Goal: Task Accomplishment & Management: Manage account settings

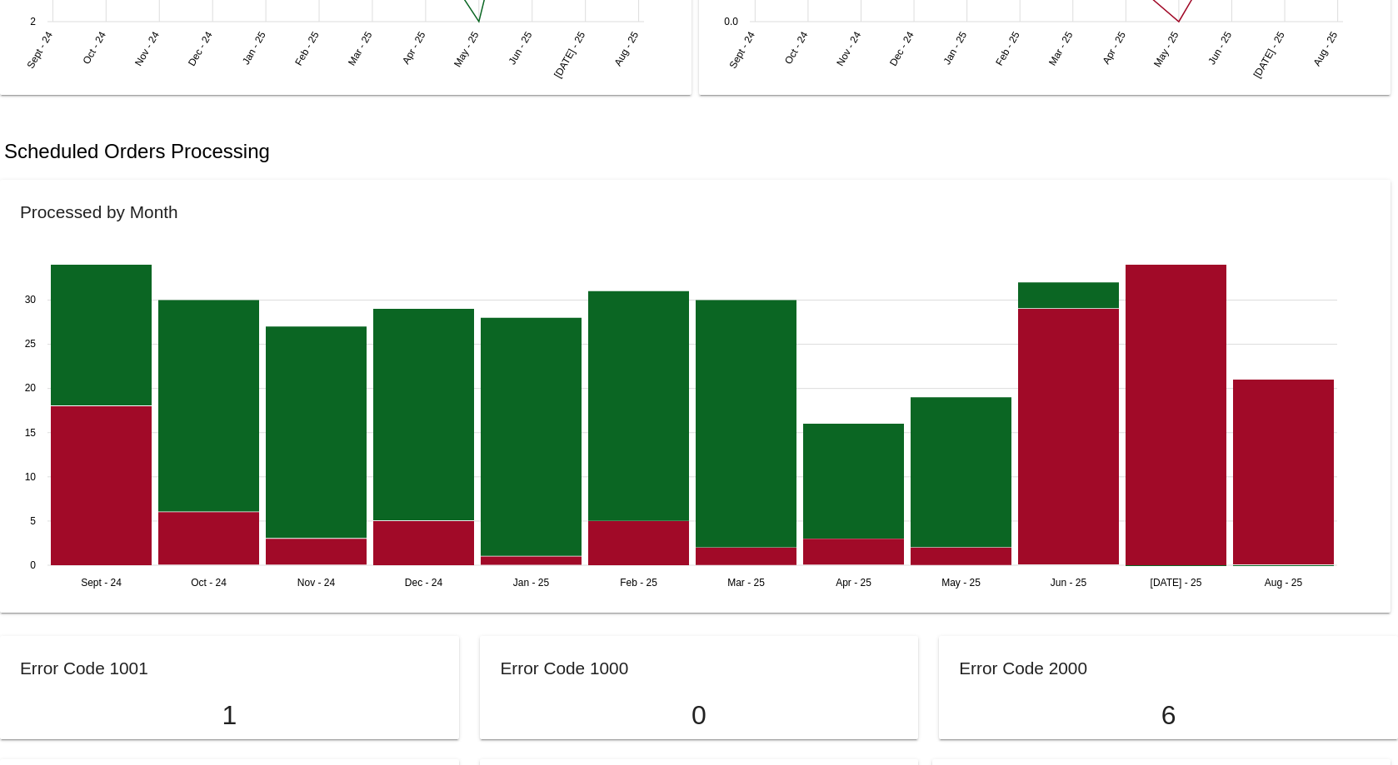
scroll to position [916, 0]
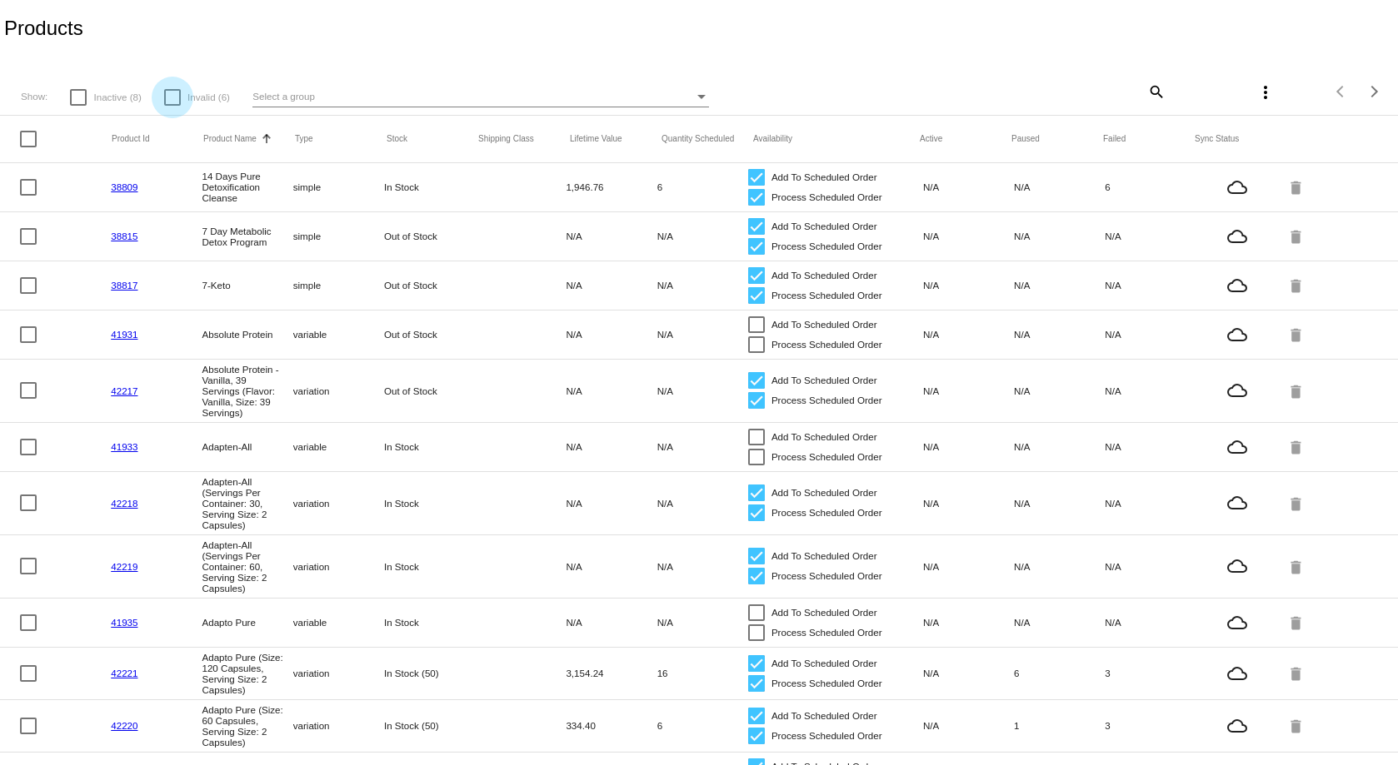
click at [165, 95] on div at bounding box center [172, 97] width 17 height 17
click at [172, 106] on input "Invalid (6)" at bounding box center [172, 106] width 1 height 1
checkbox input "true"
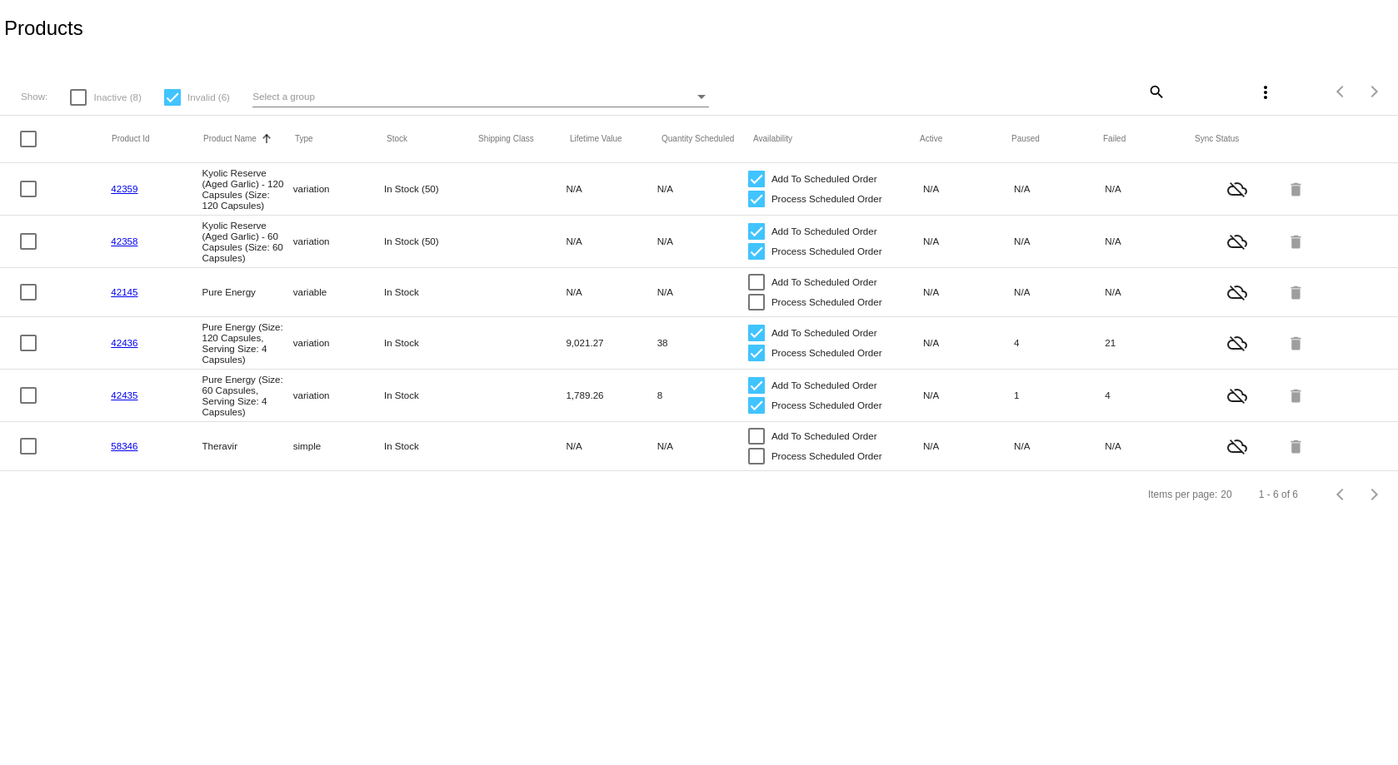
click at [132, 188] on link "42359" at bounding box center [124, 188] width 27 height 11
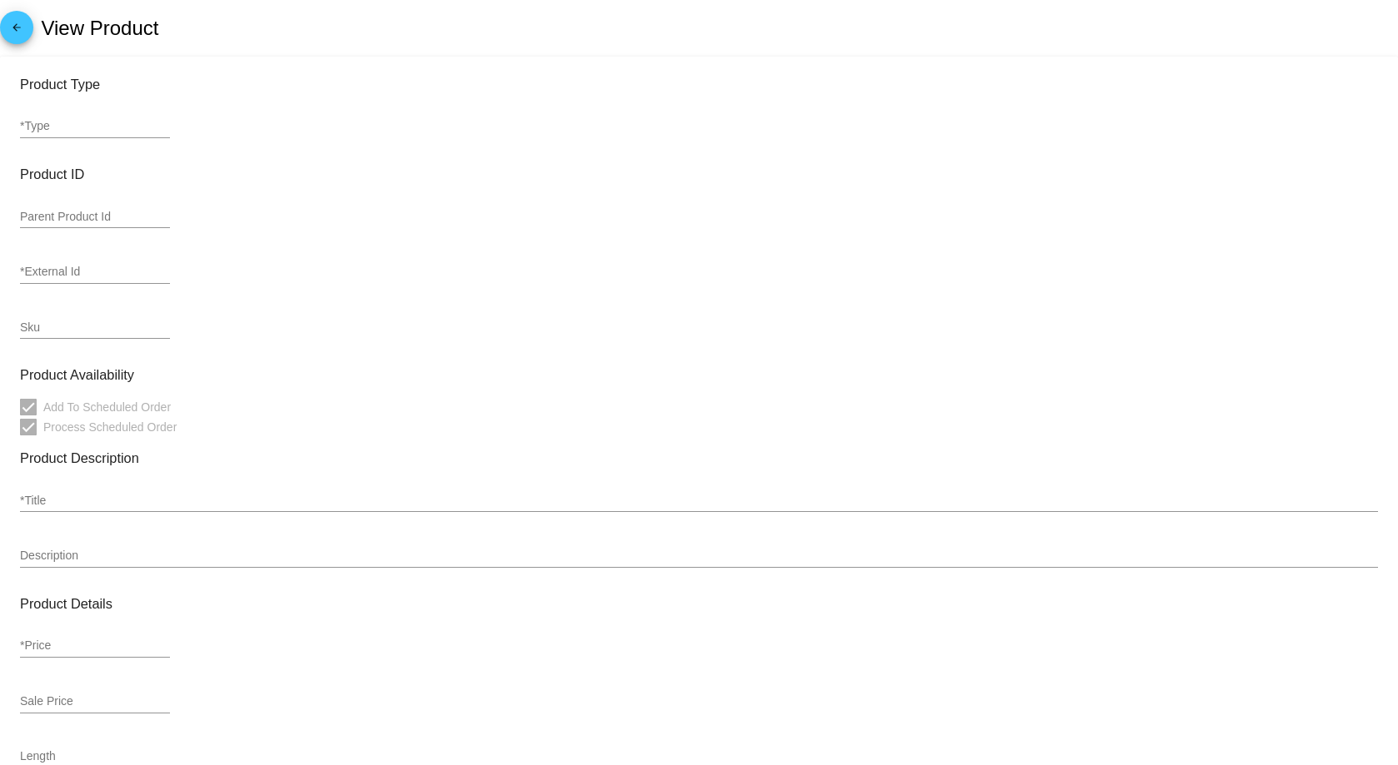
type input "variation"
type input "42359"
type input "WAKU-200-42"
type input "Kyolic Reserve (Aged Garlic) - 120 Capsules (Size: 120 Capsules)"
type input "28.95"
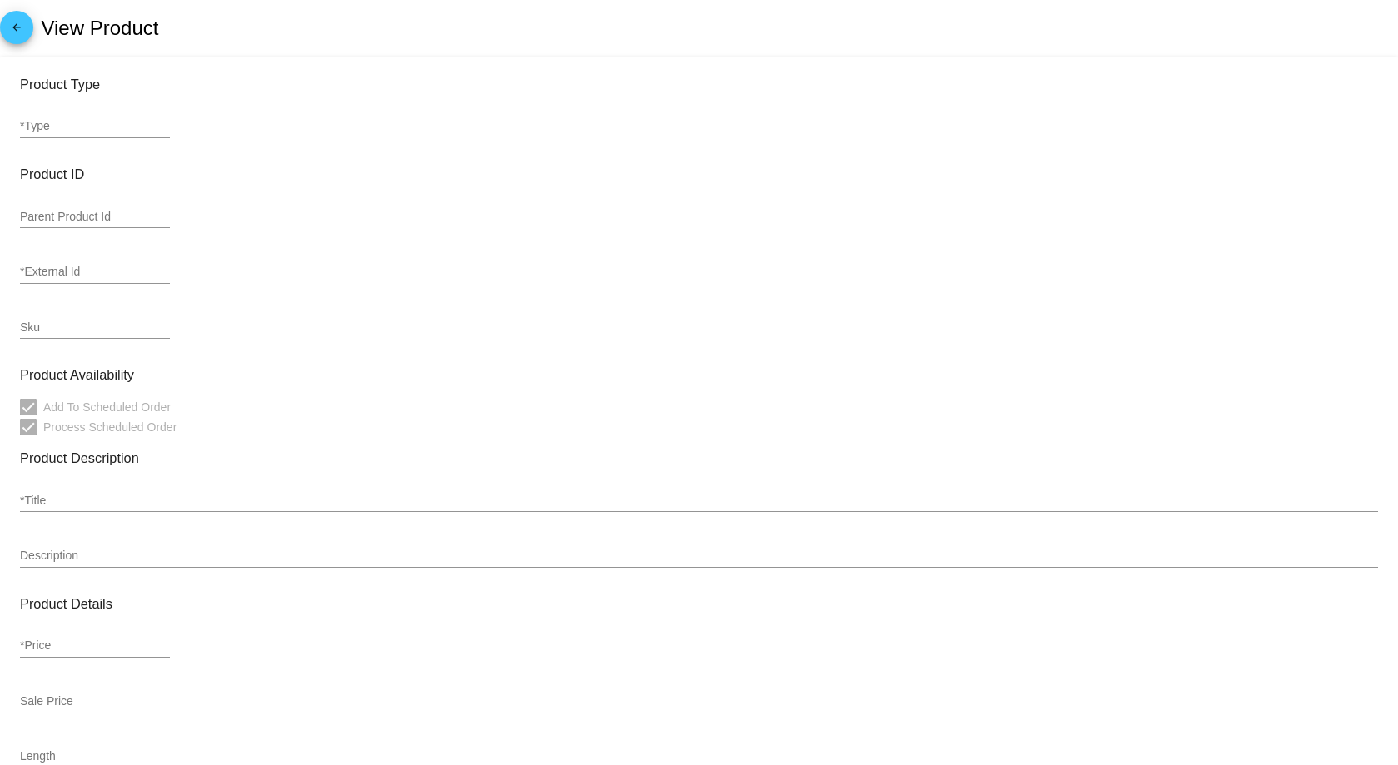
type input "26.06"
type input "In Stock (50)"
drag, startPoint x: 112, startPoint y: 322, endPoint x: 21, endPoint y: 322, distance: 91.6
click at [21, 322] on input "WAKU-200-42" at bounding box center [95, 328] width 150 height 13
click at [496, 371] on h3 "Product Availability" at bounding box center [699, 375] width 1358 height 16
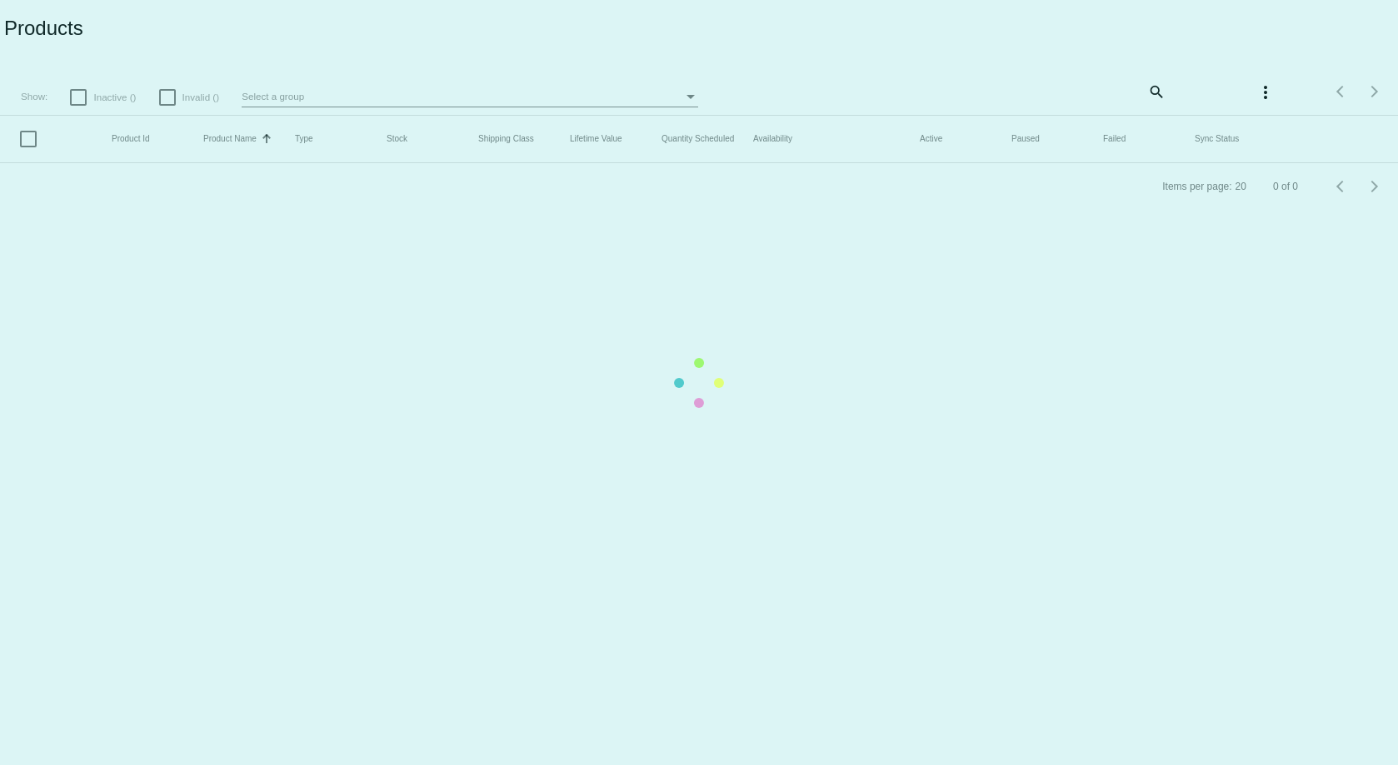
checkbox input "true"
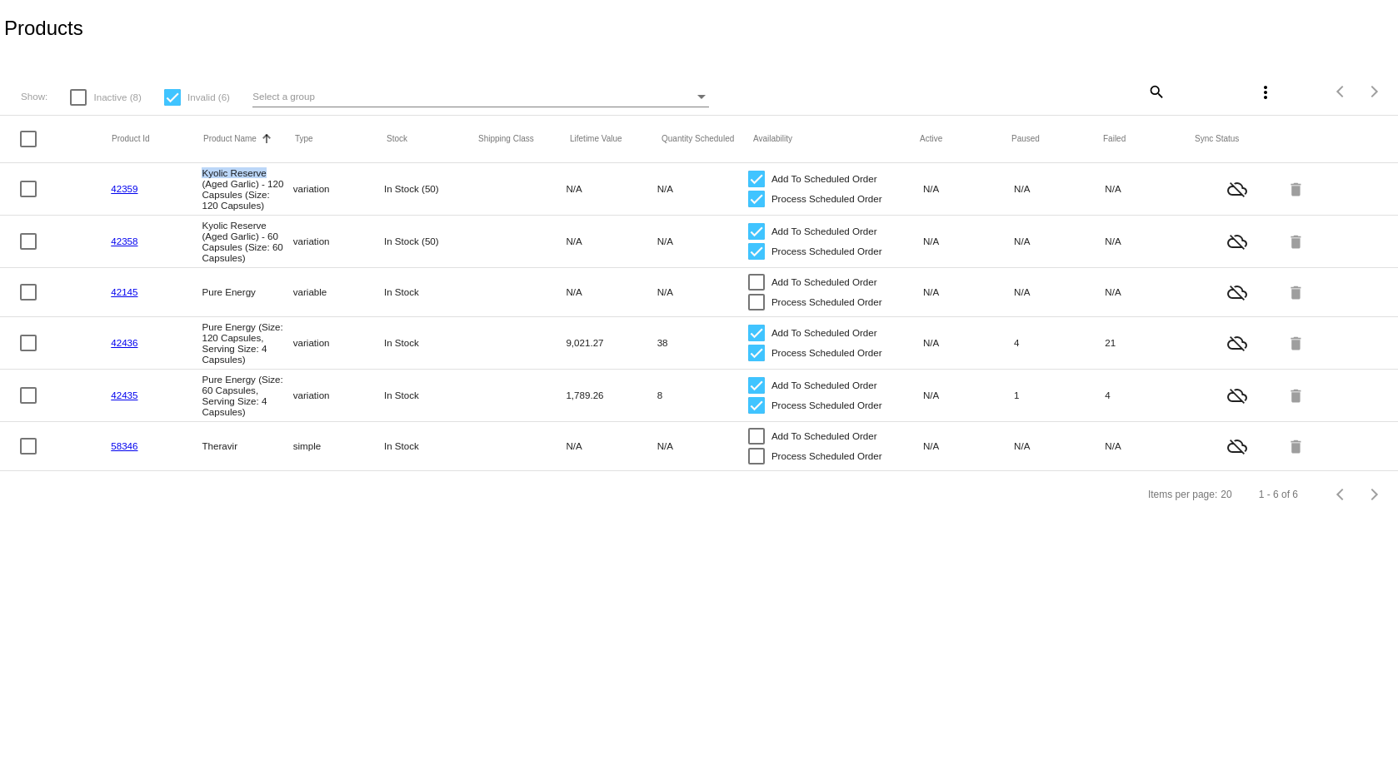
drag, startPoint x: 197, startPoint y: 170, endPoint x: 268, endPoint y: 172, distance: 70.8
click at [268, 172] on mat-row "42359 Kyolic Reserve (Aged Garlic) - 120 Capsules (Size: 120 Capsules) variatio…" at bounding box center [699, 189] width 1398 height 52
copy mat-cell "Kyolic Reserve"
click at [122, 292] on link "42145" at bounding box center [124, 292] width 27 height 11
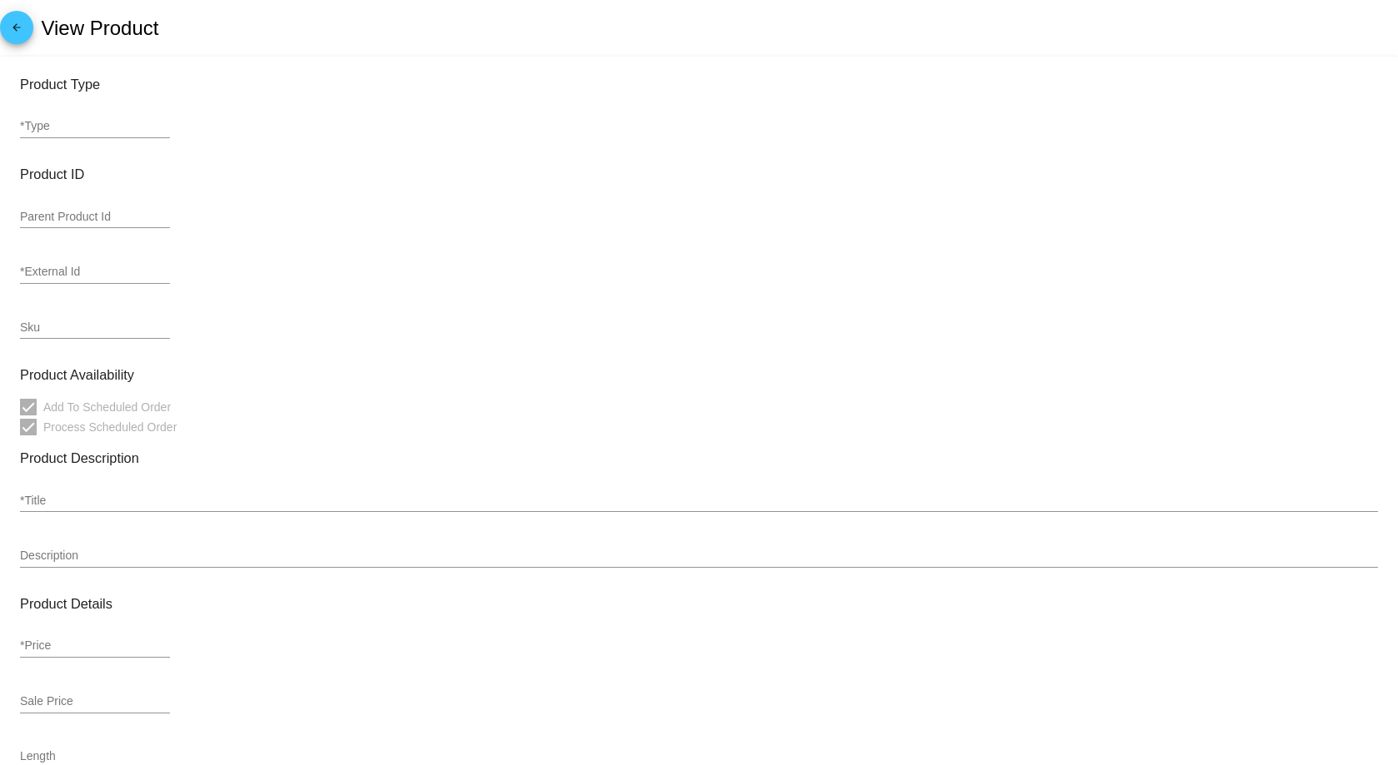
type input "variable"
type input "42145"
type input "7215144705"
checkbox input "false"
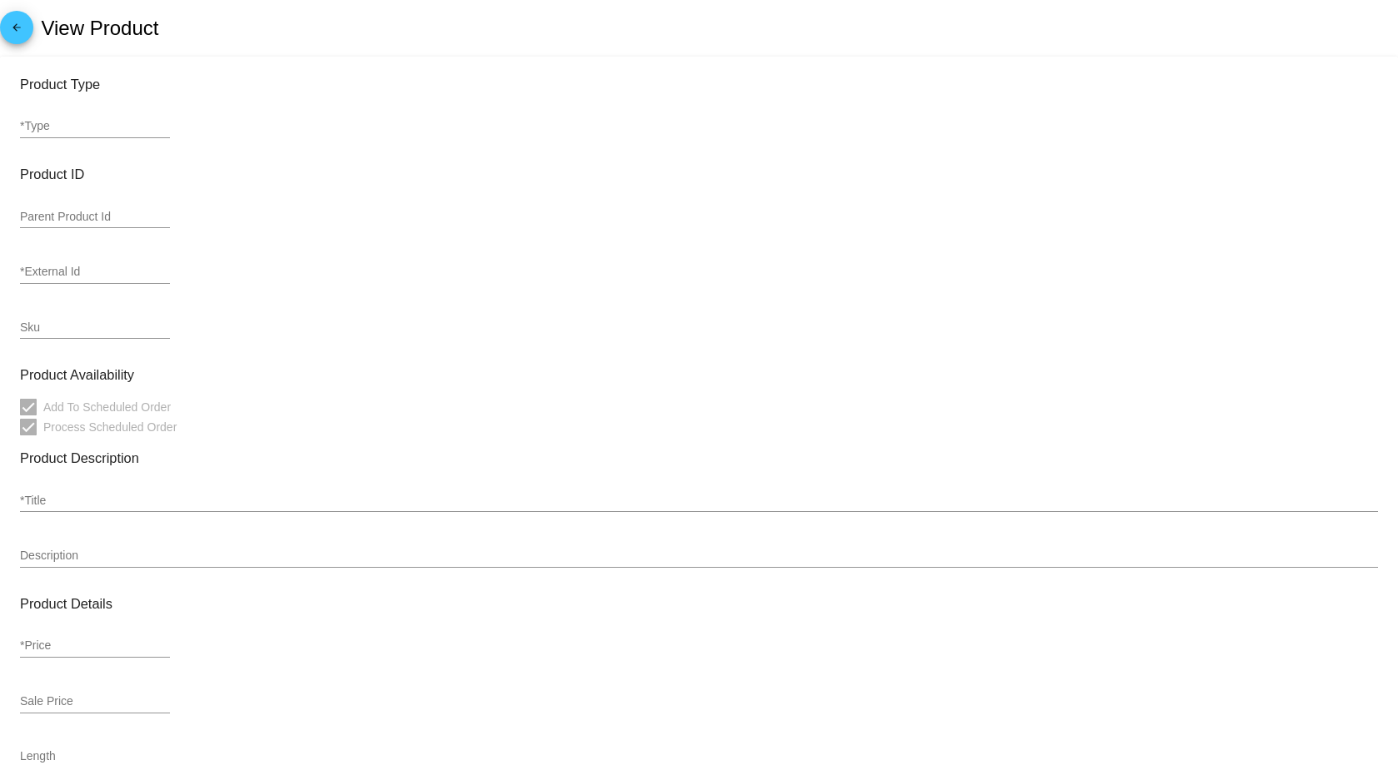
type input "Pure Energy"
type input "34.7"
type input "In Stock"
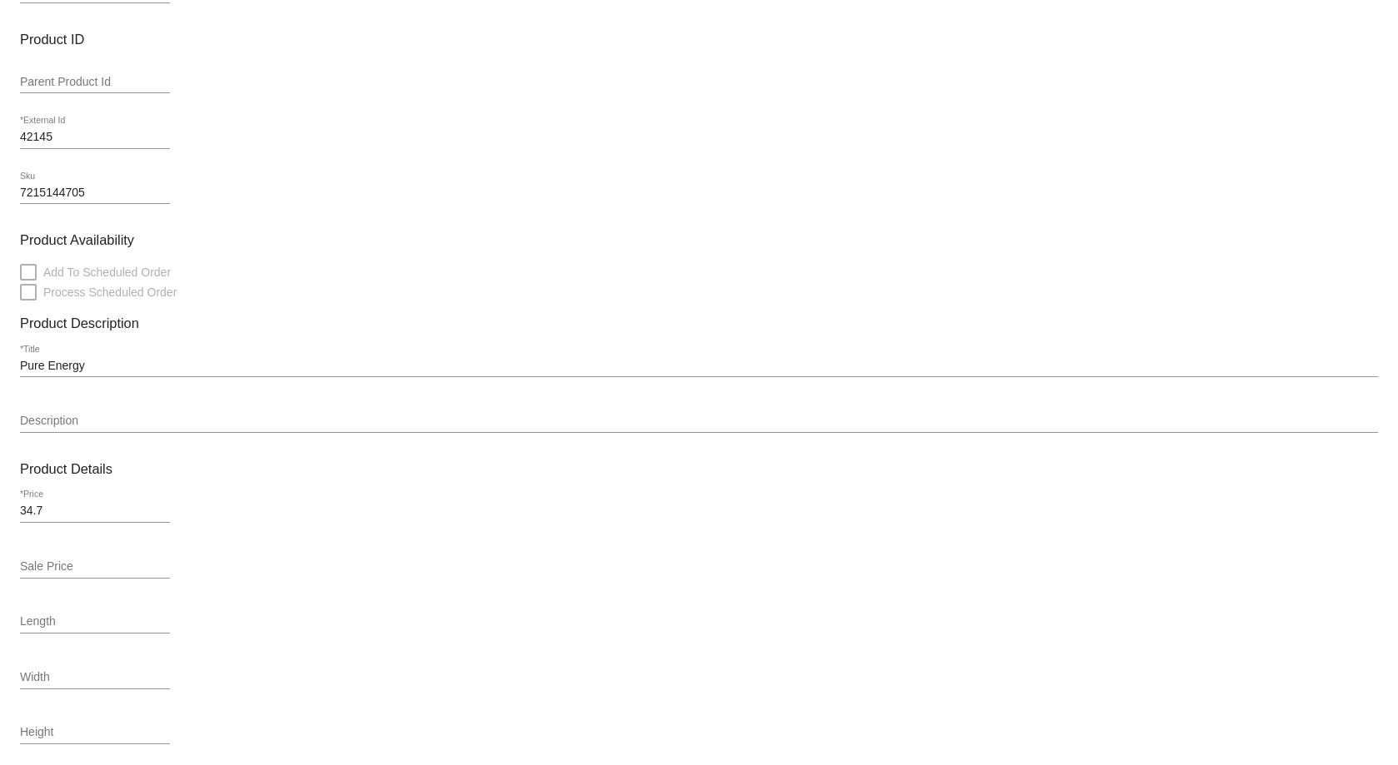
scroll to position [167, 0]
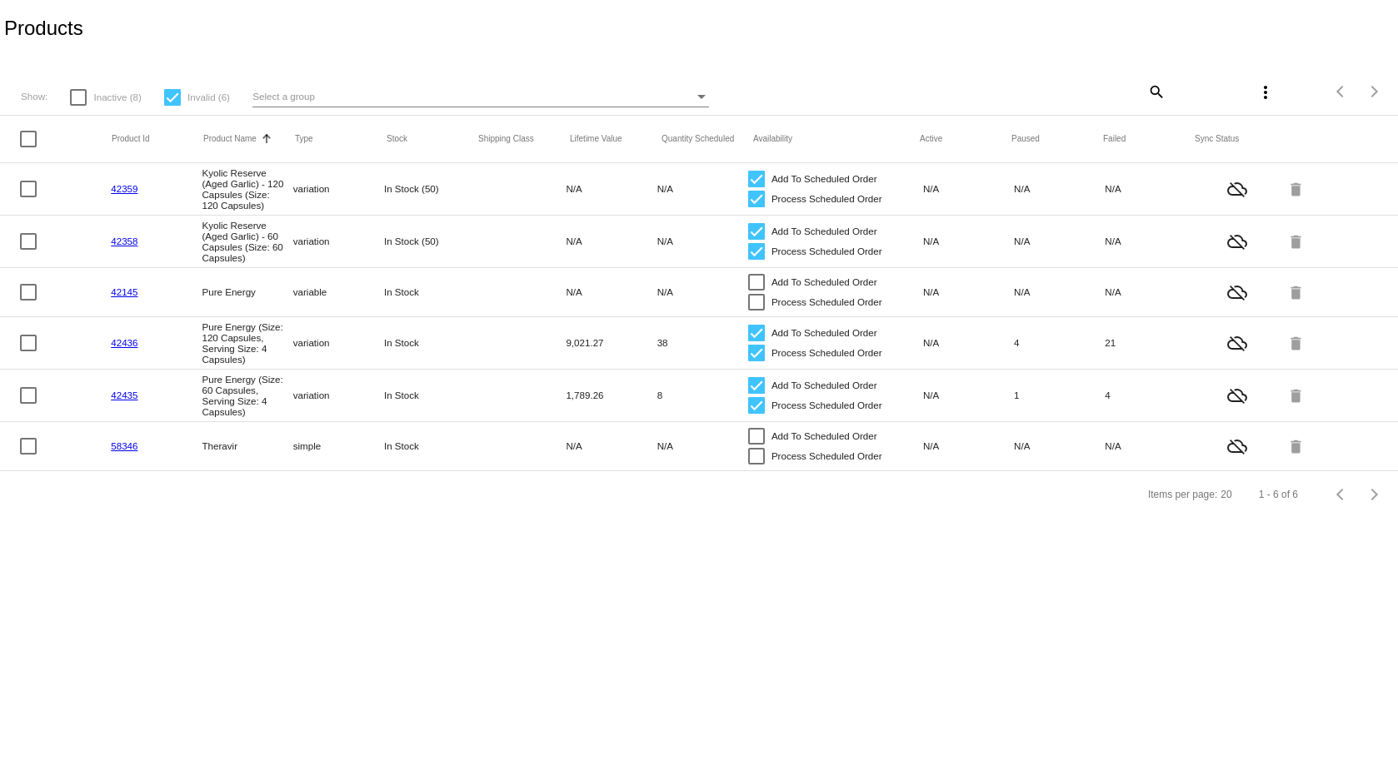
click at [130, 342] on link "42436" at bounding box center [124, 342] width 27 height 11
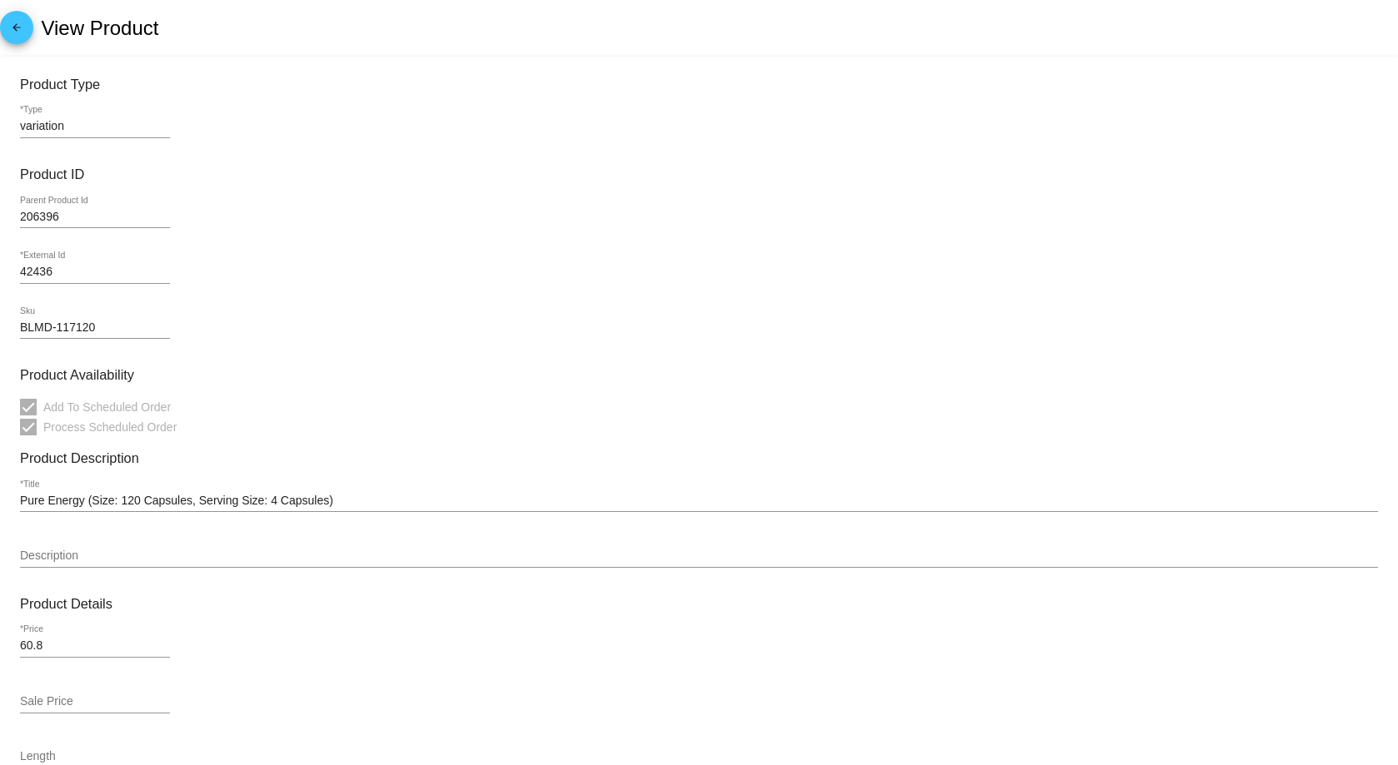
drag, startPoint x: 139, startPoint y: 327, endPoint x: 17, endPoint y: 327, distance: 121.6
click at [17, 327] on mat-card "Product Type variation *Type Product ID 206396 Parent Product Id 42436 *Externa…" at bounding box center [699, 678] width 1398 height 1242
